Goal: Task Accomplishment & Management: Use online tool/utility

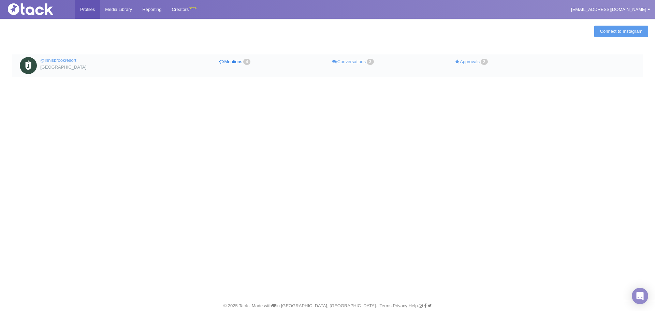
click at [233, 60] on link "Mentions 4" at bounding box center [235, 62] width 118 height 10
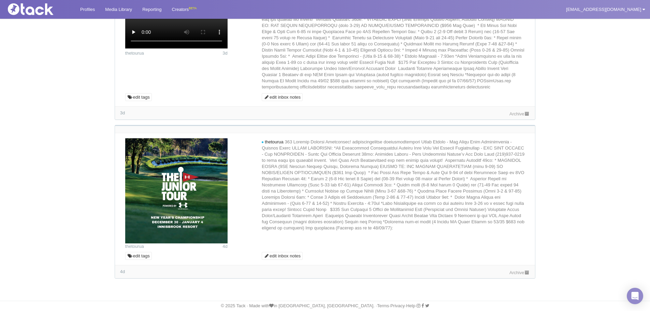
scroll to position [641, 0]
click at [509, 272] on link "Archive" at bounding box center [519, 272] width 20 height 5
click at [523, 112] on link "Archive" at bounding box center [519, 113] width 20 height 5
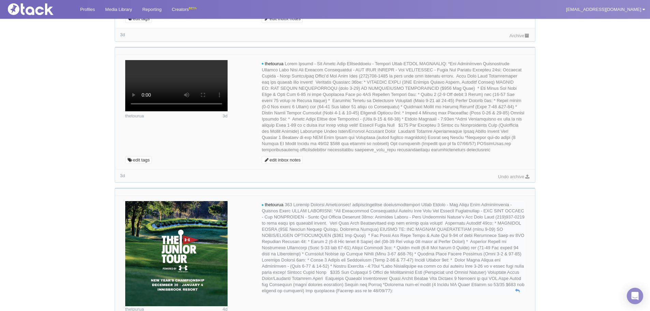
scroll to position [334, 0]
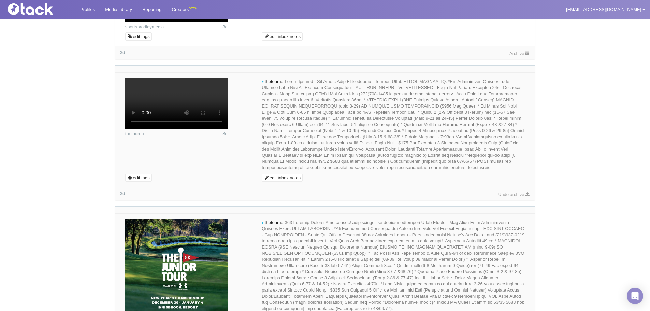
click at [515, 56] on link "Archive" at bounding box center [519, 53] width 20 height 5
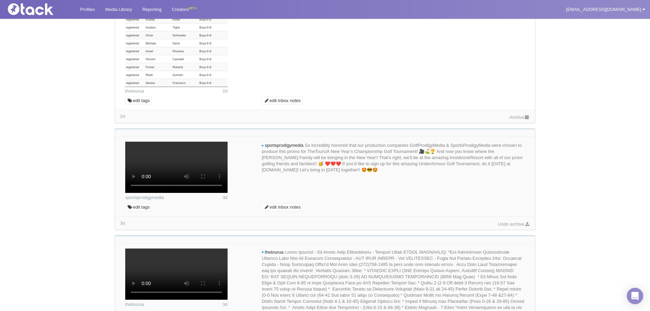
scroll to position [27, 0]
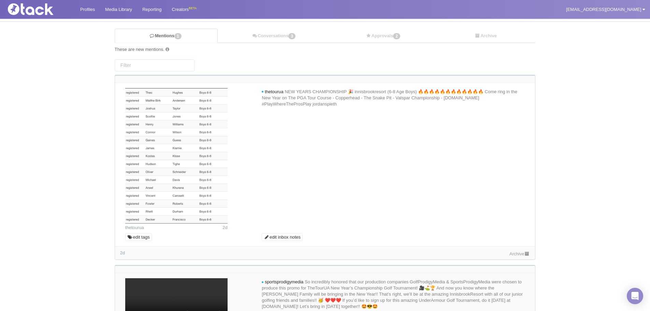
click at [517, 252] on link "Archive" at bounding box center [519, 253] width 20 height 5
